Goal: Transaction & Acquisition: Obtain resource

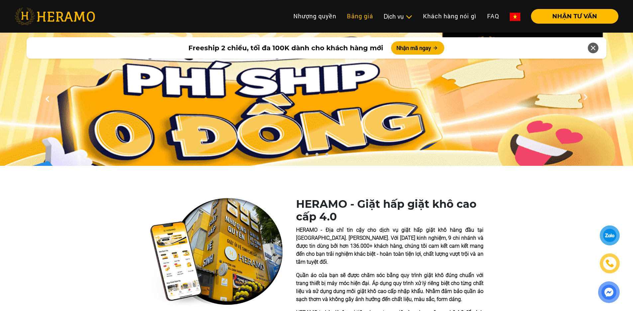
click at [361, 14] on link "Bảng giá" at bounding box center [360, 16] width 37 height 14
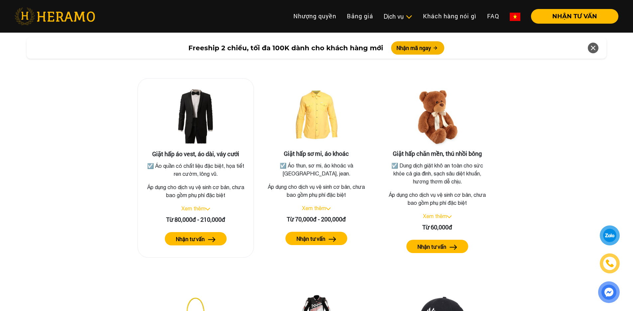
click at [189, 205] on link "Xem thêm" at bounding box center [194, 208] width 24 height 6
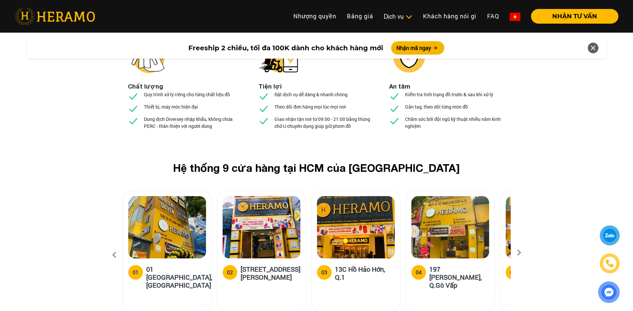
scroll to position [2471, 0]
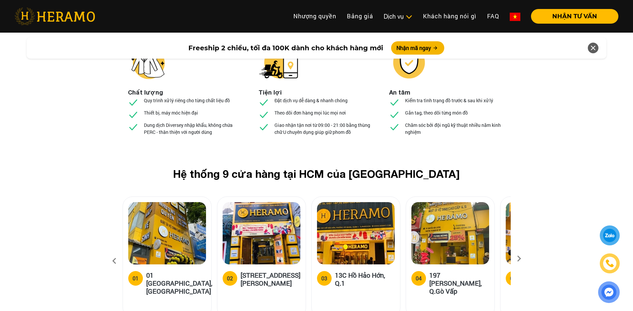
click at [520, 258] on icon at bounding box center [519, 260] width 12 height 4
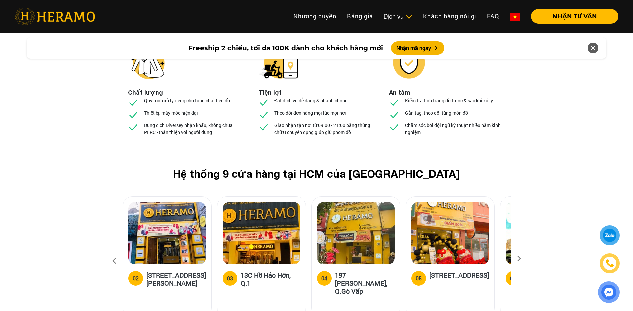
click at [519, 258] on icon at bounding box center [519, 260] width 12 height 4
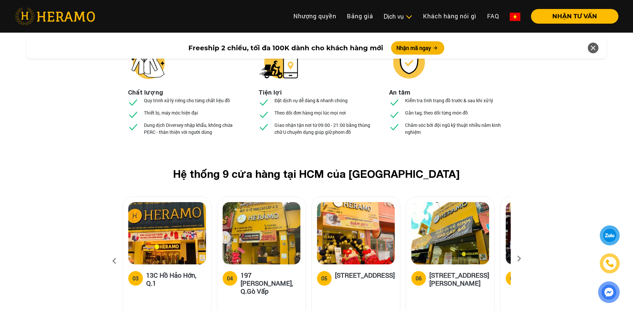
scroll to position [1193, 0]
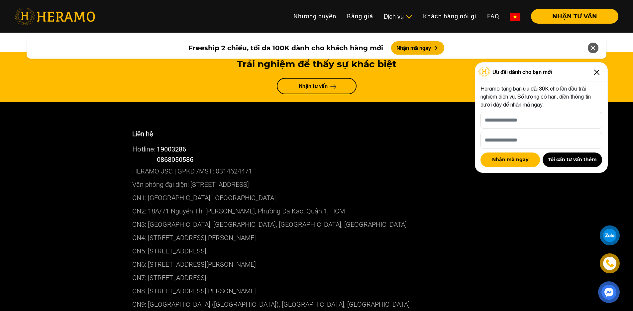
scroll to position [3599, 0]
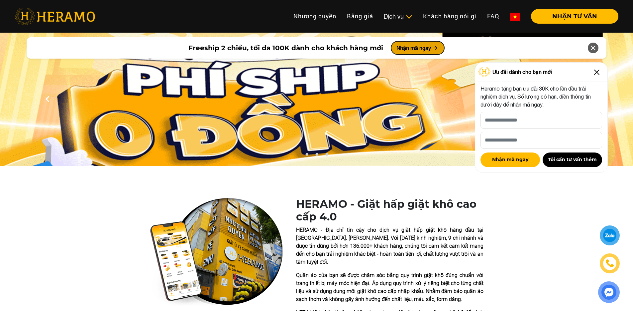
click at [421, 49] on button "Nhận mã ngay" at bounding box center [417, 47] width 53 height 13
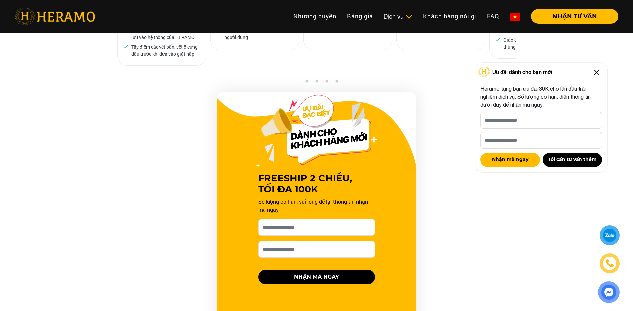
scroll to position [676, 0]
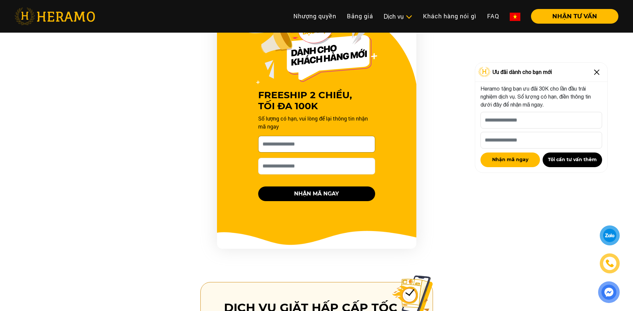
click at [302, 136] on input "[PERSON_NAME] xin tên của bạn nhé *" at bounding box center [316, 144] width 117 height 17
type input "***"
click at [295, 161] on input "Số điện thoại HERAMO có thể liên hệ là *" at bounding box center [316, 166] width 117 height 17
type input "**********"
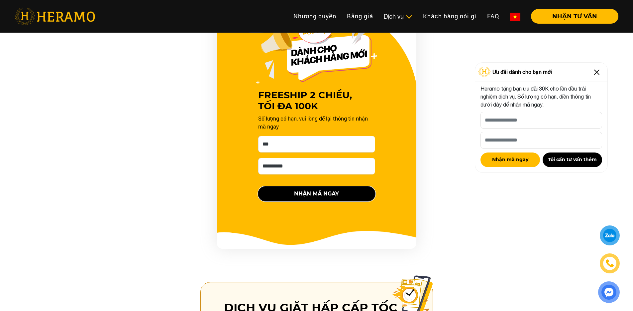
click at [314, 186] on button "NHẬN MÃ NGAY" at bounding box center [316, 193] width 117 height 15
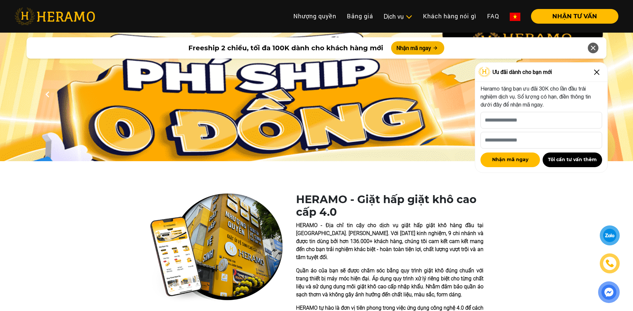
scroll to position [0, 0]
